Goal: Transaction & Acquisition: Obtain resource

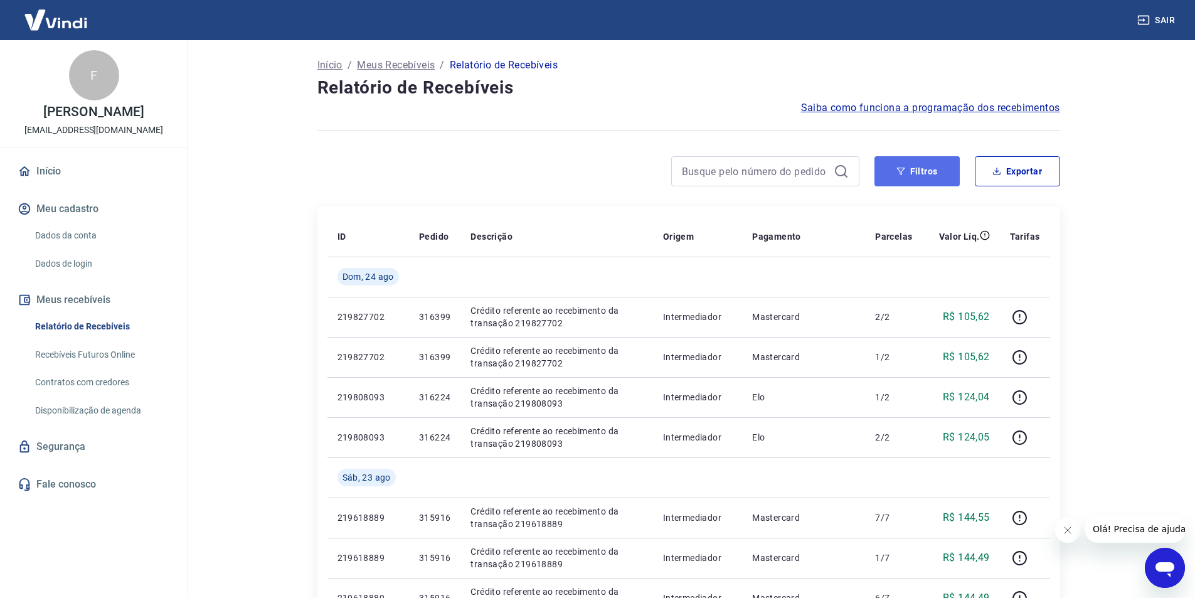
click at [928, 171] on button "Filtros" at bounding box center [917, 171] width 85 height 30
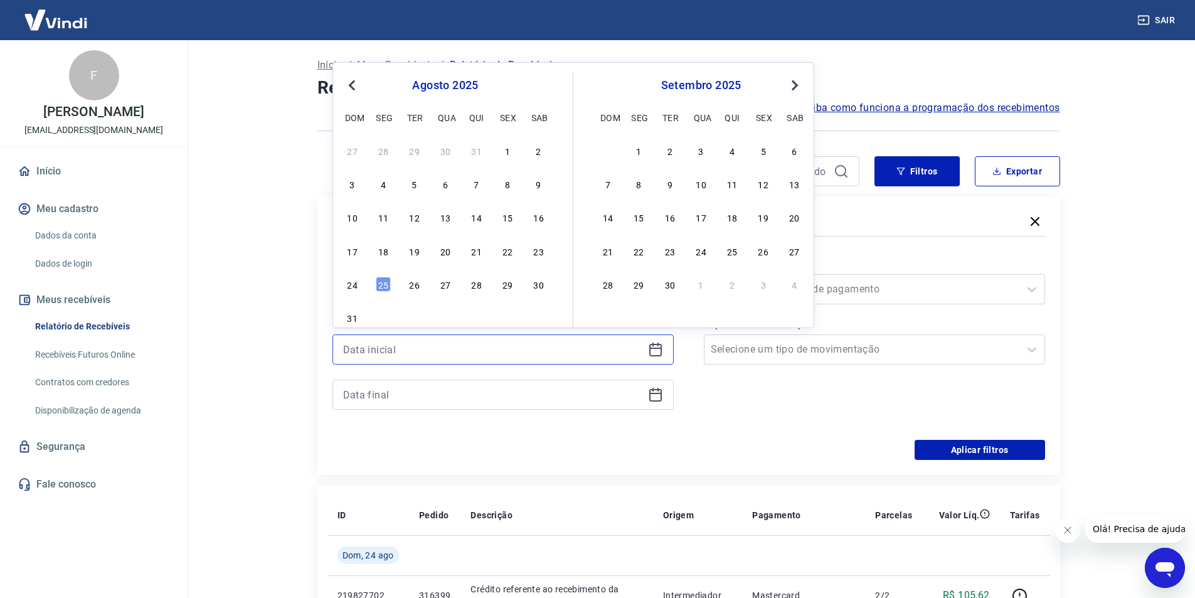
click at [411, 350] on input at bounding box center [493, 349] width 300 height 19
click at [506, 252] on div "22" at bounding box center [507, 250] width 15 height 15
type input "[DATE]"
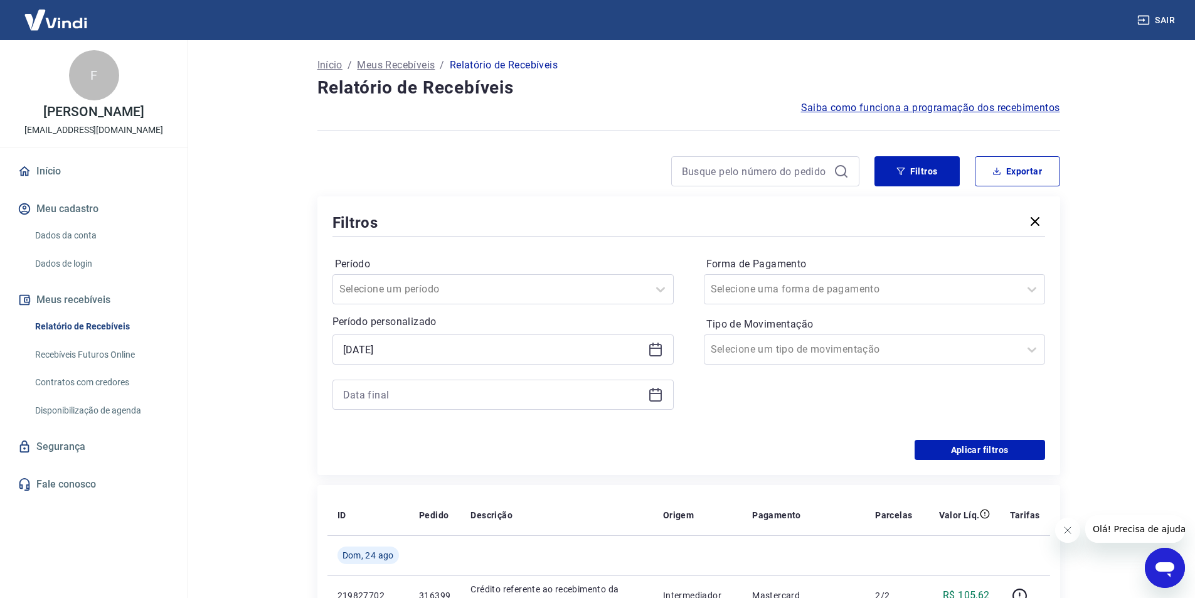
click at [657, 393] on icon at bounding box center [655, 394] width 15 height 15
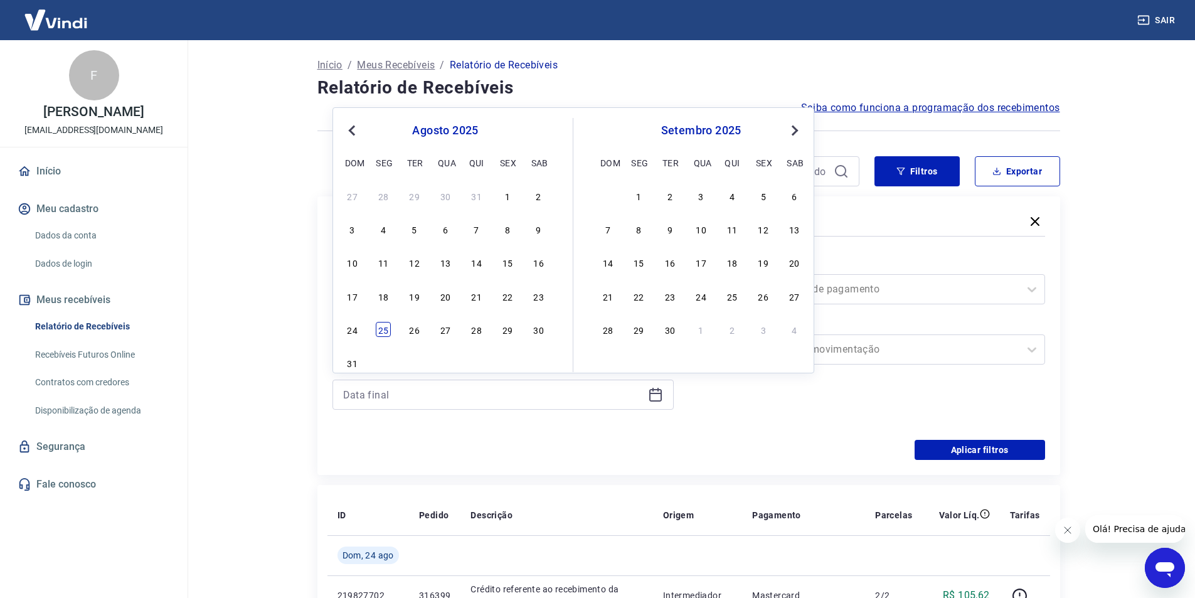
click at [380, 333] on div "25" at bounding box center [383, 329] width 15 height 15
type input "[DATE]"
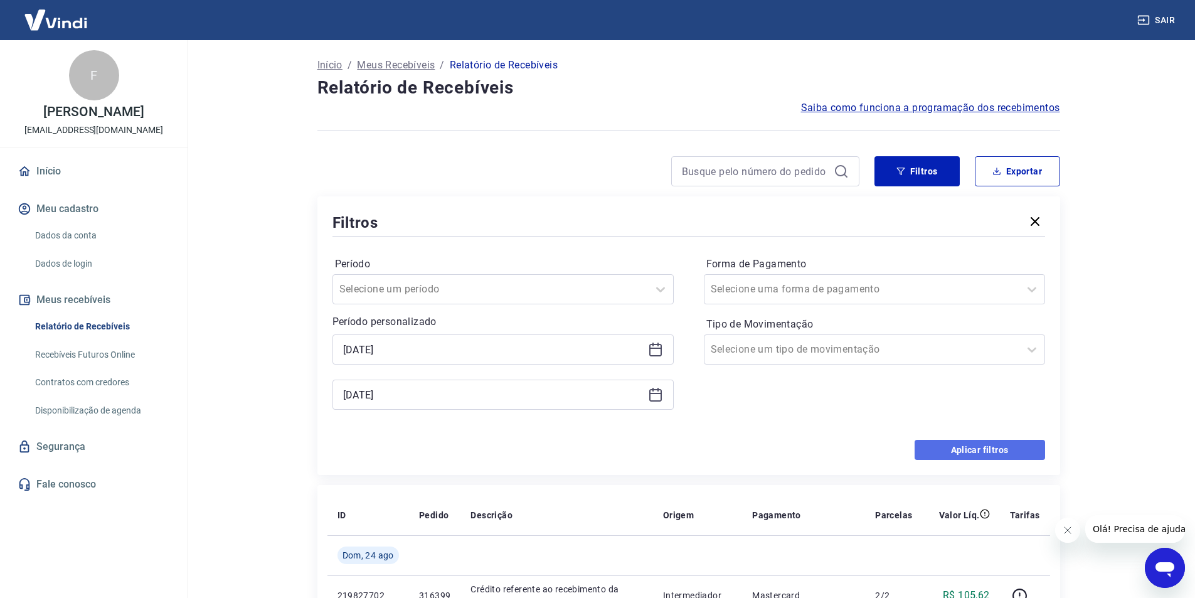
click at [937, 445] on button "Aplicar filtros" at bounding box center [980, 450] width 131 height 20
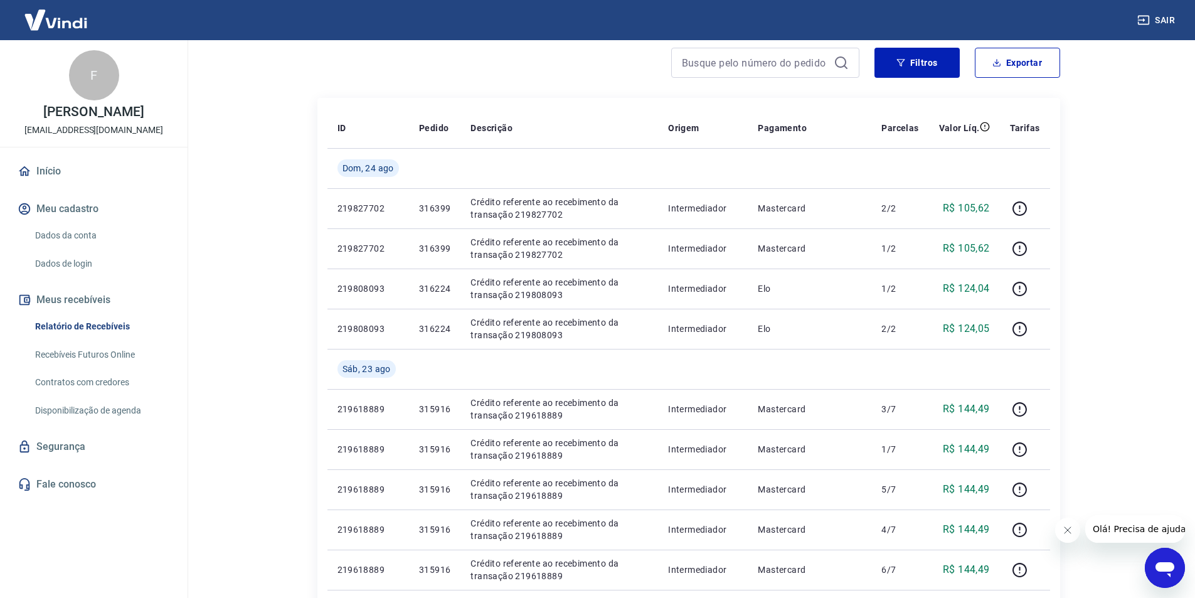
scroll to position [63, 0]
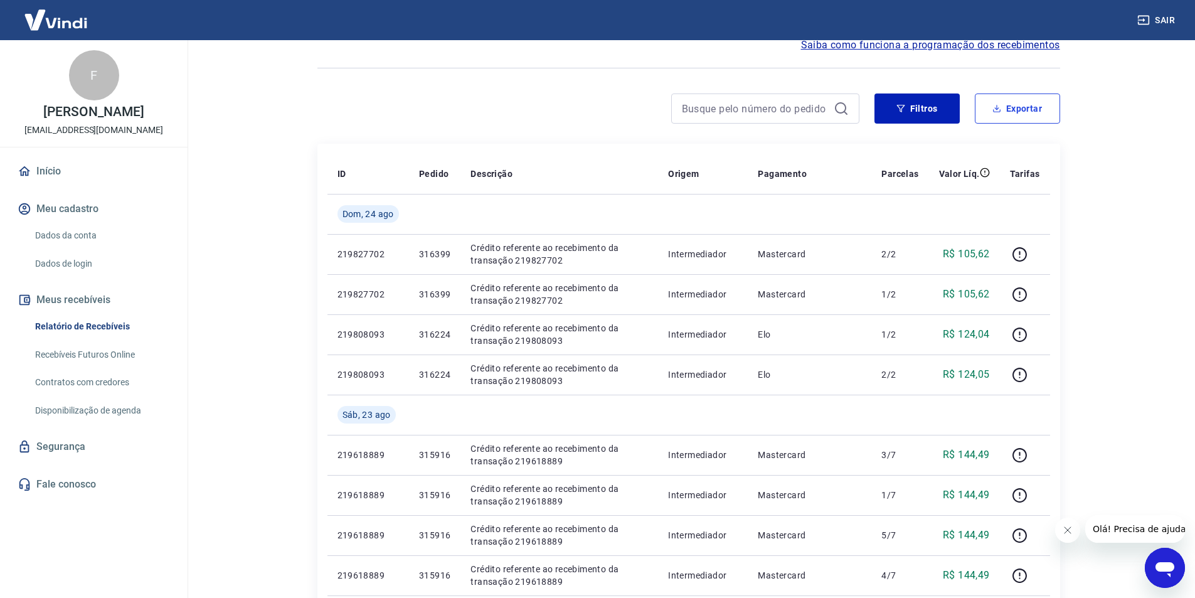
drag, startPoint x: 1019, startPoint y: 107, endPoint x: 971, endPoint y: 172, distance: 81.2
click at [1018, 107] on button "Exportar" at bounding box center [1017, 108] width 85 height 30
type input "[DATE]"
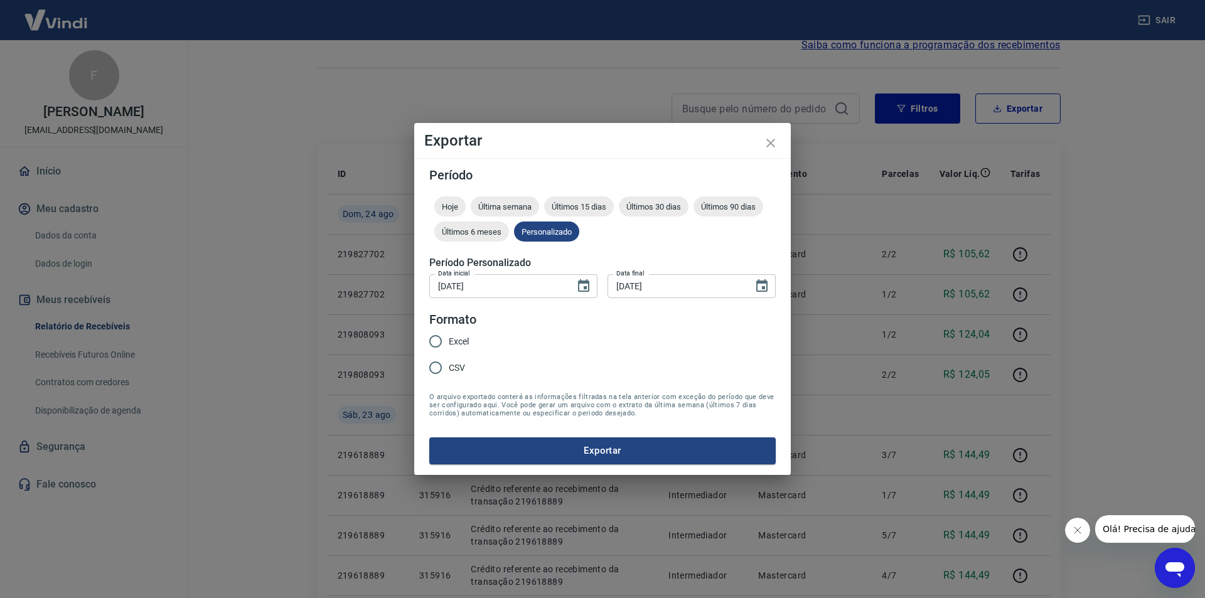
click at [457, 346] on span "Excel" at bounding box center [459, 341] width 20 height 13
click at [449, 346] on input "Excel" at bounding box center [435, 341] width 26 height 26
radio input "true"
click at [520, 459] on button "Exportar" at bounding box center [602, 450] width 346 height 26
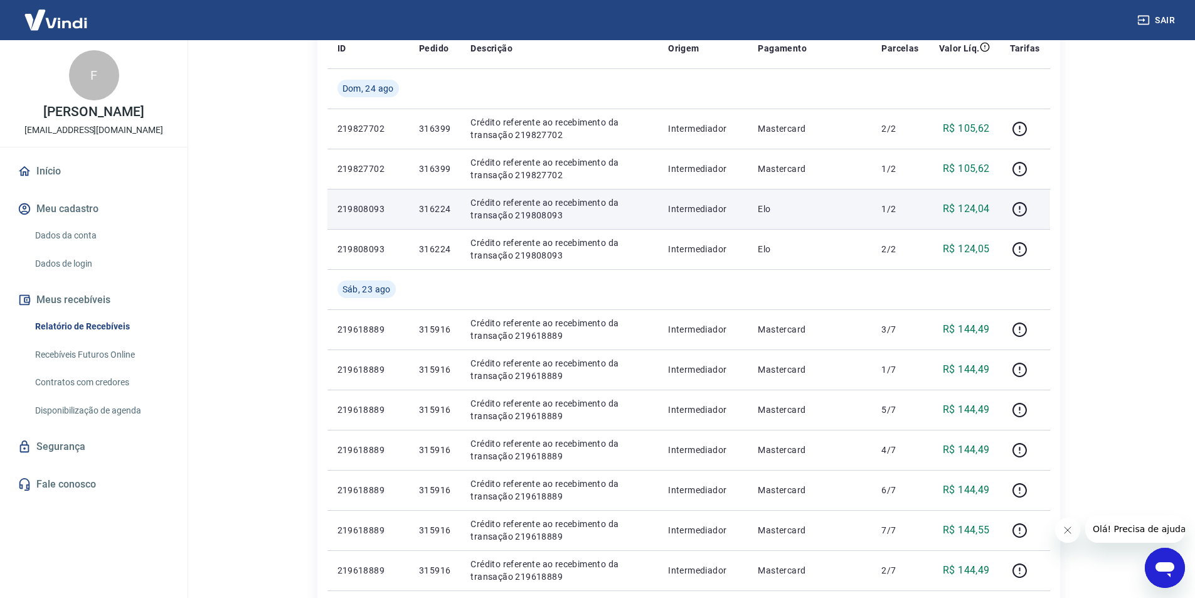
scroll to position [0, 0]
